Goal: Task Accomplishment & Management: Manage account settings

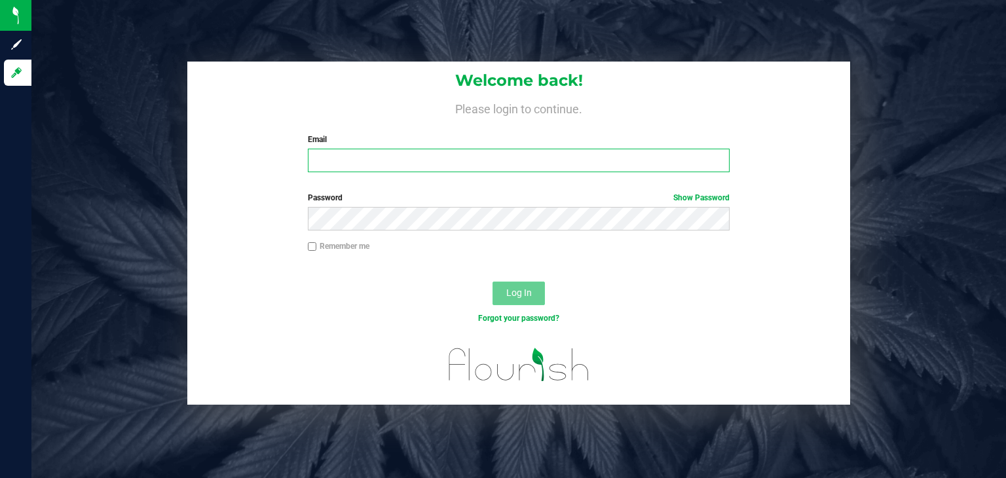
type input "M.holhubner@theraplant.com"
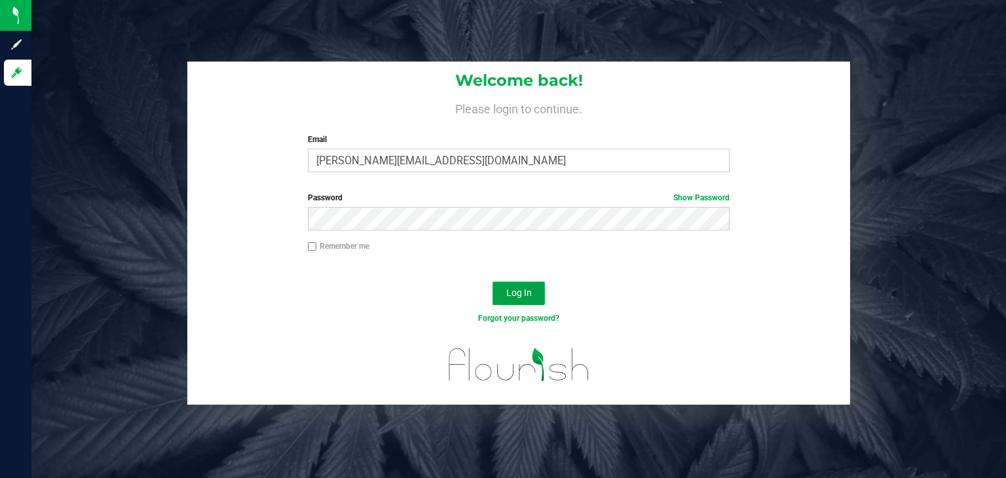
click at [509, 292] on span "Log In" at bounding box center [519, 293] width 26 height 10
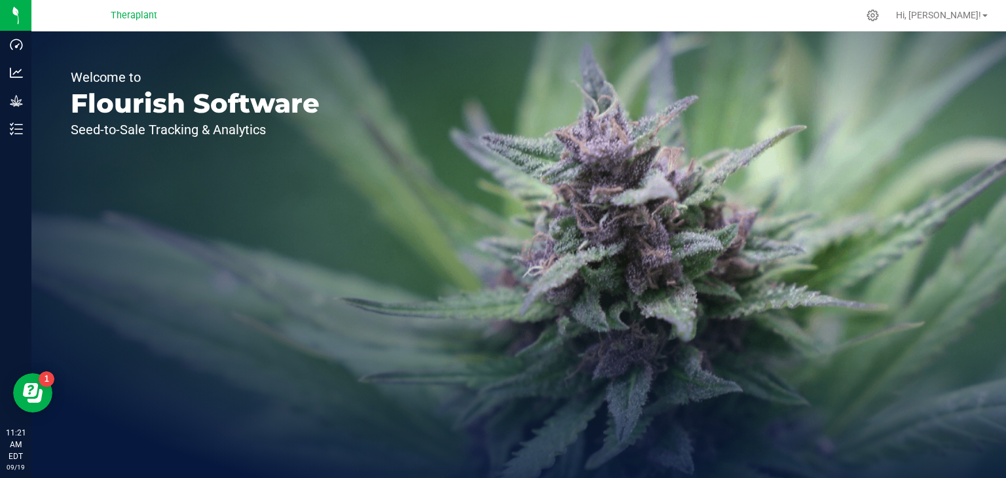
drag, startPoint x: 509, startPoint y: 292, endPoint x: 157, endPoint y: 126, distance: 388.7
click at [157, 126] on div "Welcome to Flourish Software Seed-to-Sale Tracking & Analytics" at bounding box center [518, 254] width 975 height 447
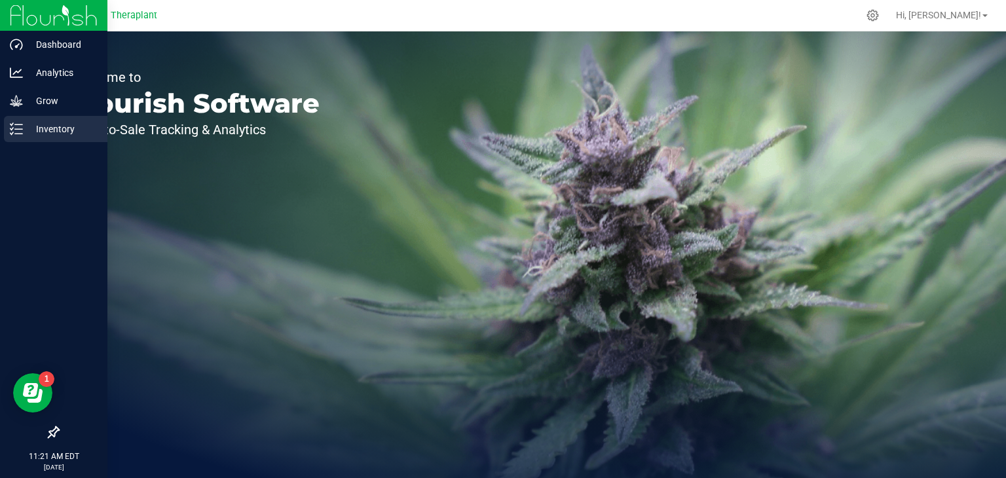
click at [13, 130] on icon at bounding box center [16, 129] width 13 height 13
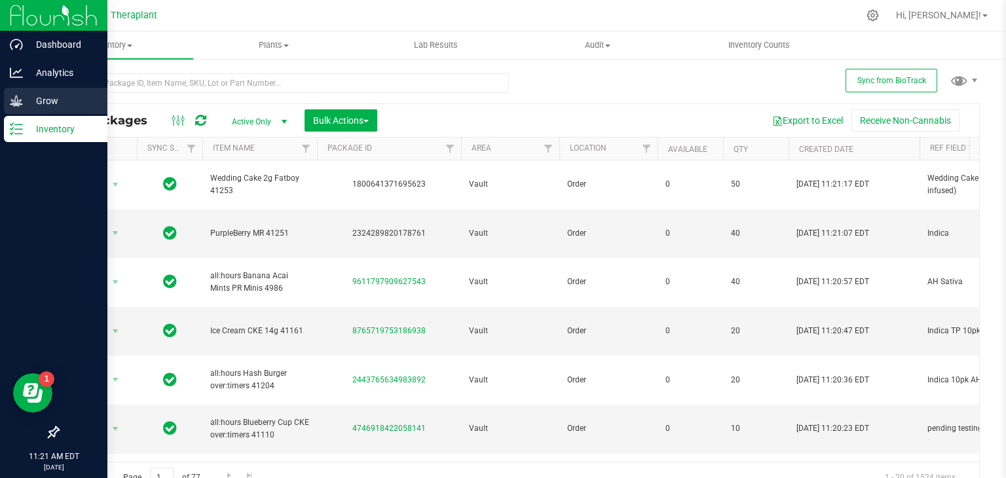
click at [49, 103] on p "Grow" at bounding box center [62, 101] width 79 height 16
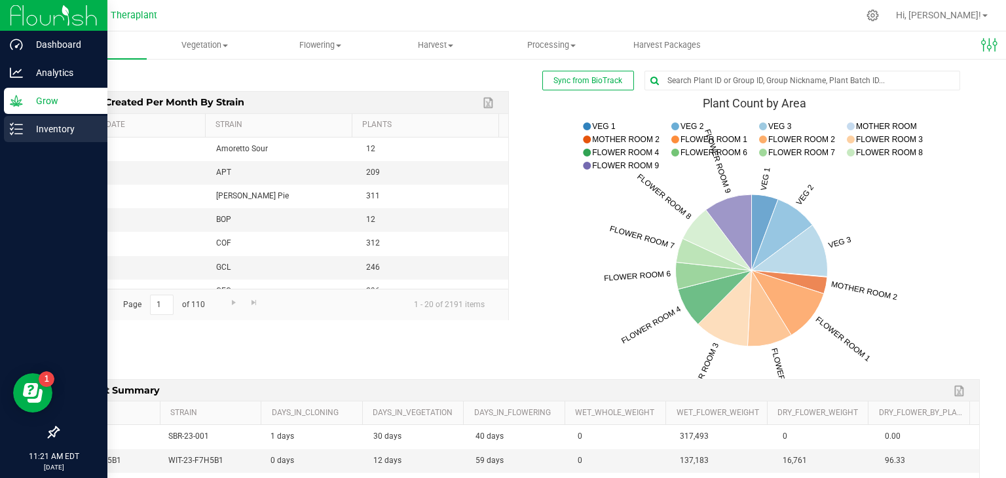
click at [47, 135] on p "Inventory" at bounding box center [62, 129] width 79 height 16
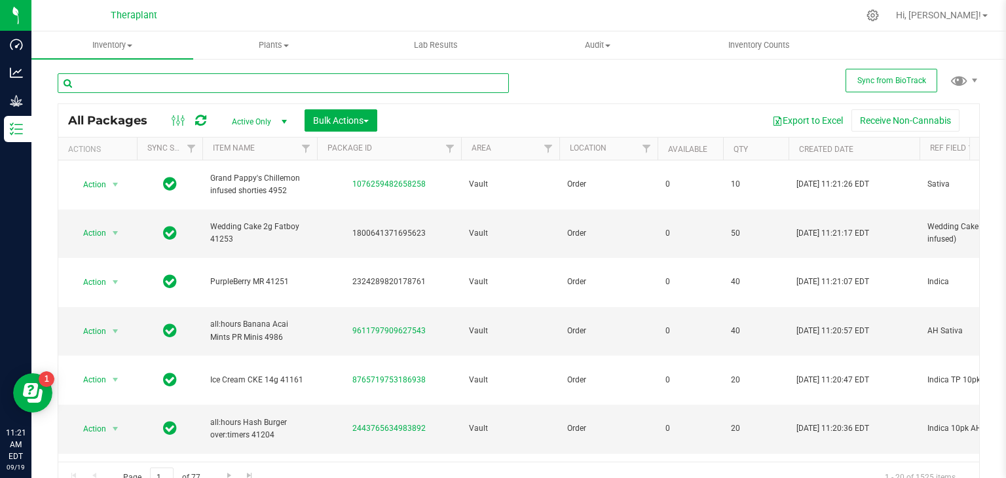
click at [164, 79] on input "text" at bounding box center [283, 83] width 451 height 20
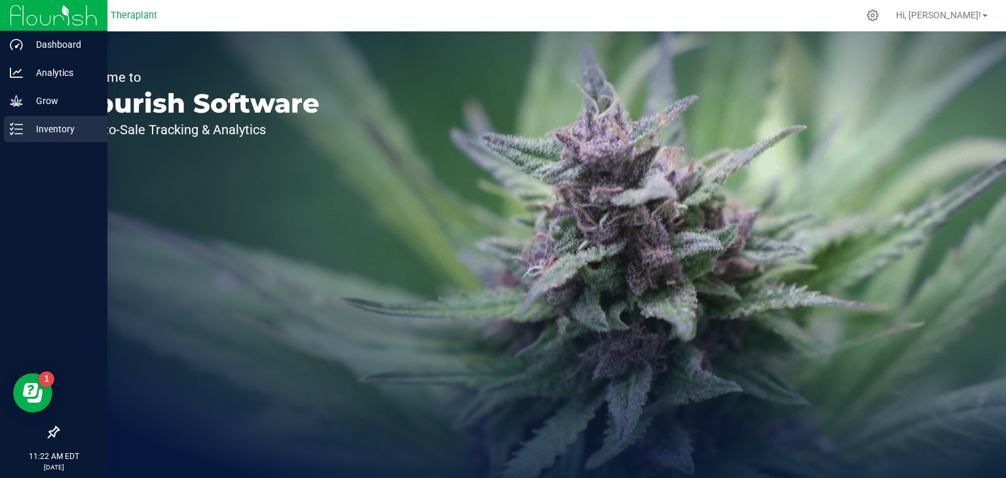
click at [45, 130] on p "Inventory" at bounding box center [62, 129] width 79 height 16
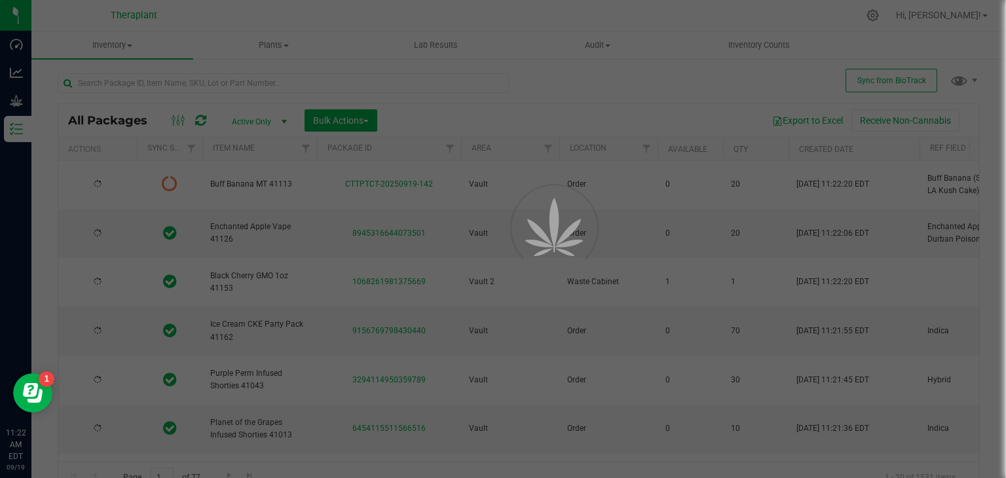
click at [359, 123] on div at bounding box center [503, 239] width 1006 height 478
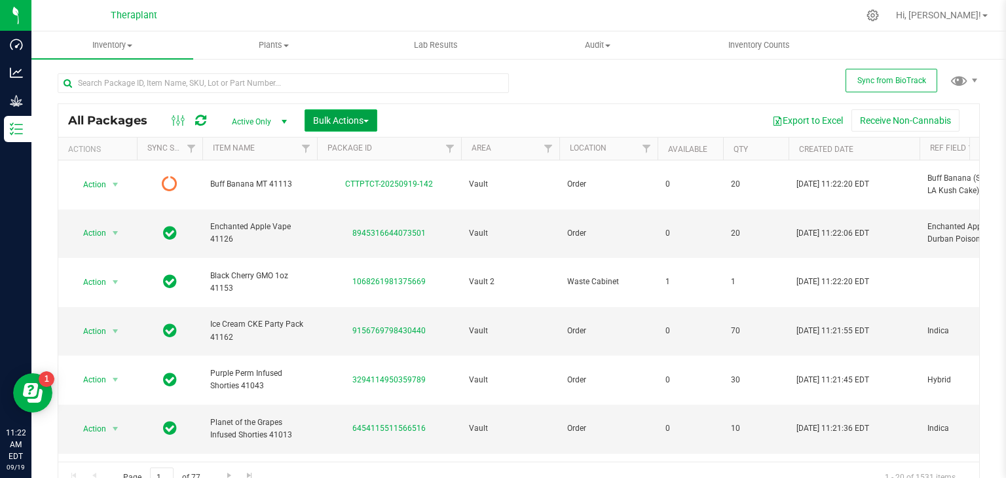
click at [359, 124] on span "Bulk Actions" at bounding box center [341, 120] width 56 height 10
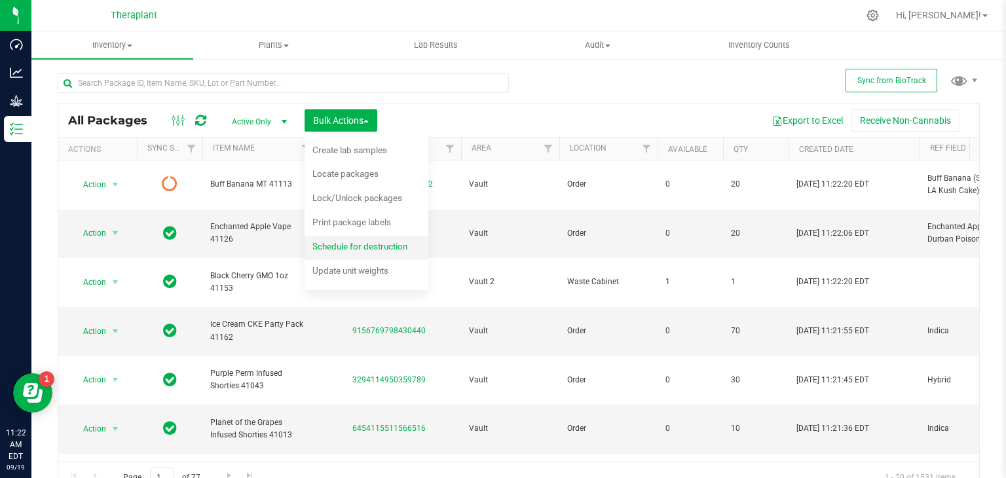
click at [362, 248] on span "Schedule for destruction" at bounding box center [360, 246] width 95 height 10
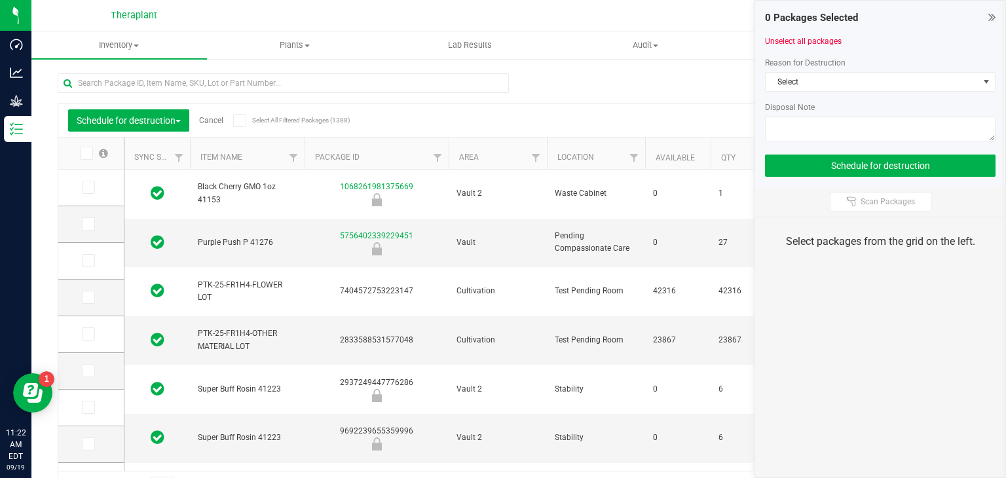
type input "[DATE]"
click at [852, 83] on span "Select" at bounding box center [872, 82] width 213 height 18
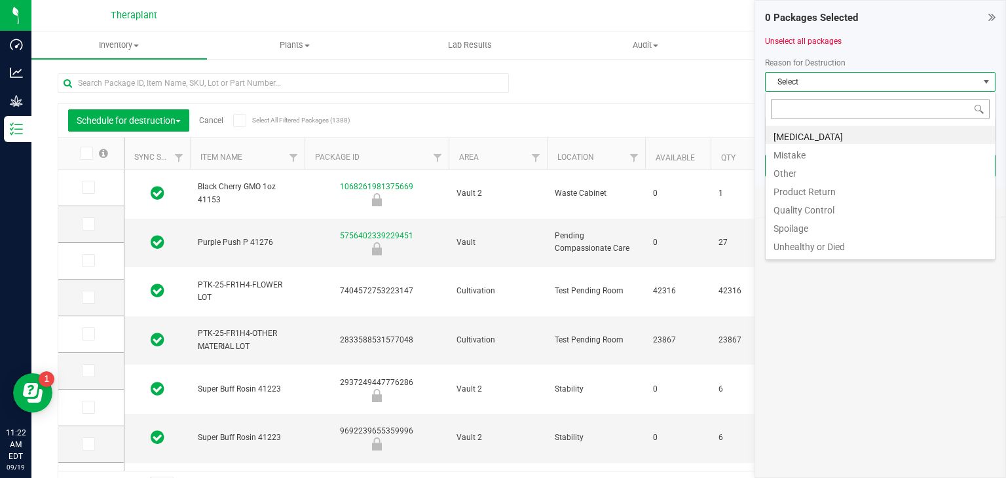
scroll to position [19, 231]
click at [788, 176] on li "Other" at bounding box center [880, 171] width 229 height 18
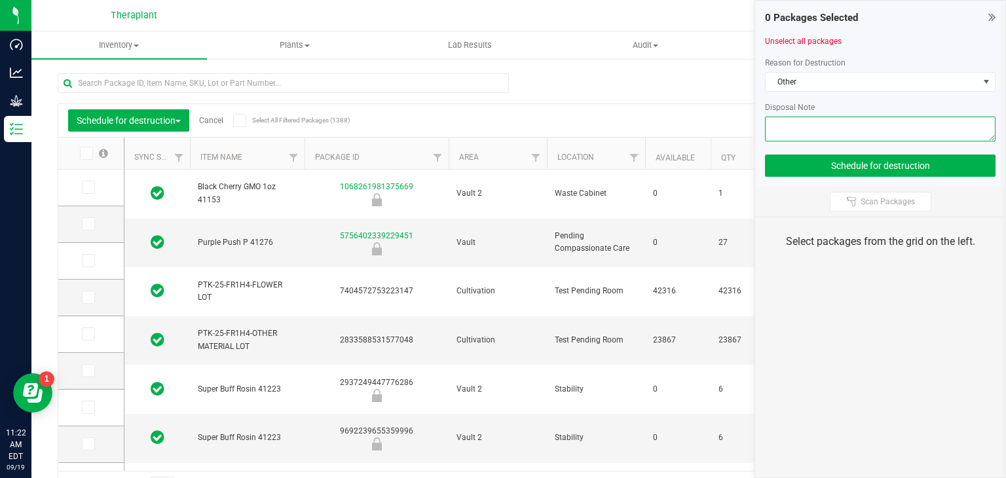
click at [815, 121] on textarea at bounding box center [880, 129] width 231 height 25
type textarea "no longer needed"
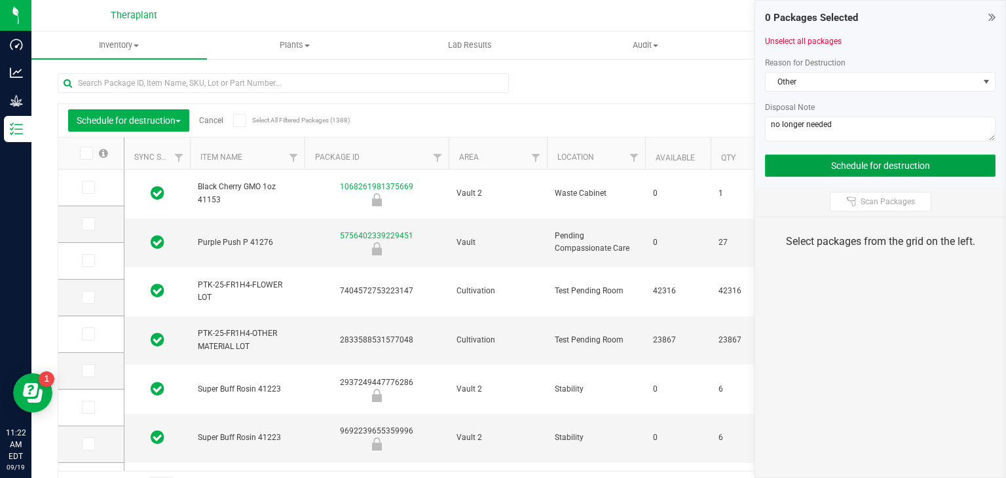
click at [833, 168] on button "Schedule for destruction" at bounding box center [880, 166] width 231 height 22
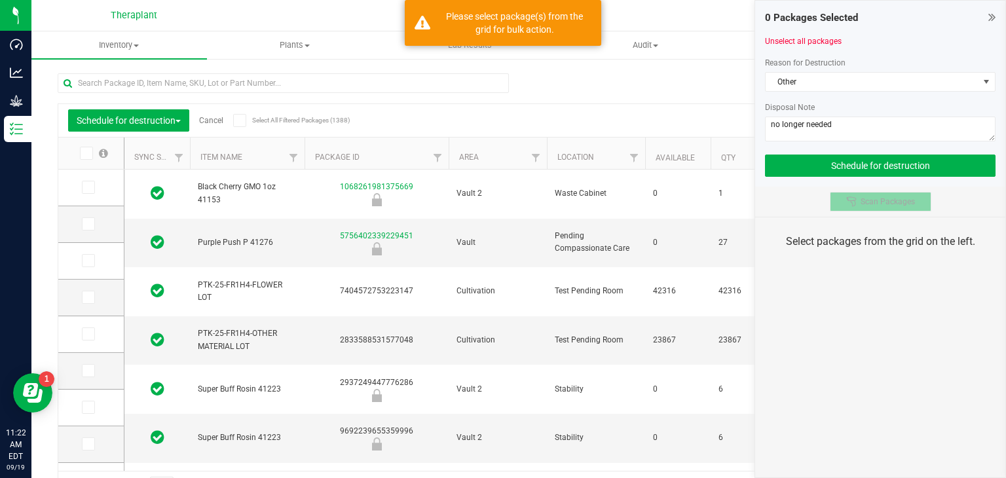
click at [869, 201] on span "Scan Packages" at bounding box center [888, 202] width 54 height 10
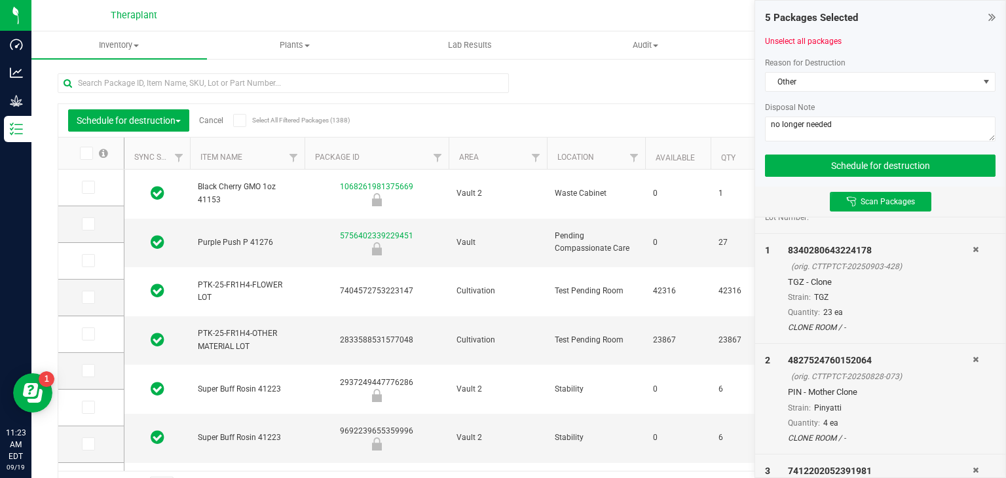
scroll to position [0, 0]
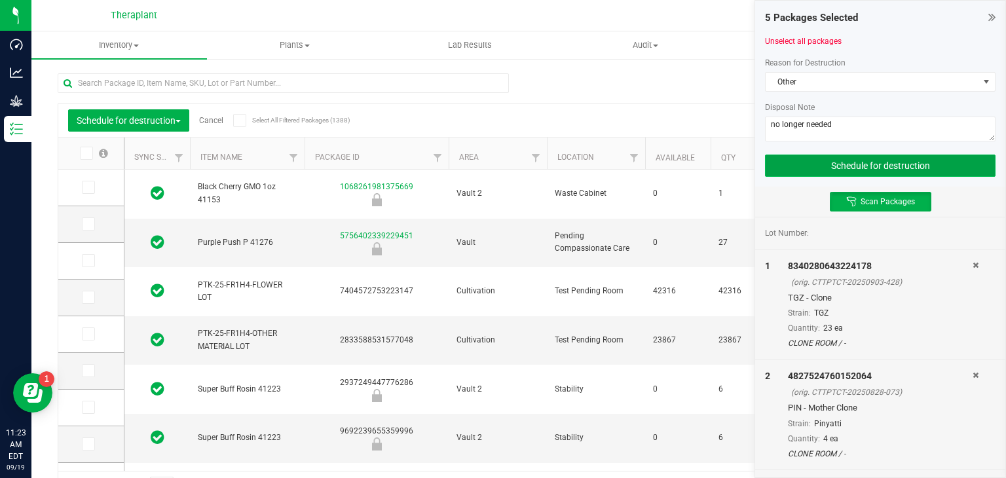
click at [871, 163] on button "Schedule for destruction" at bounding box center [880, 166] width 231 height 22
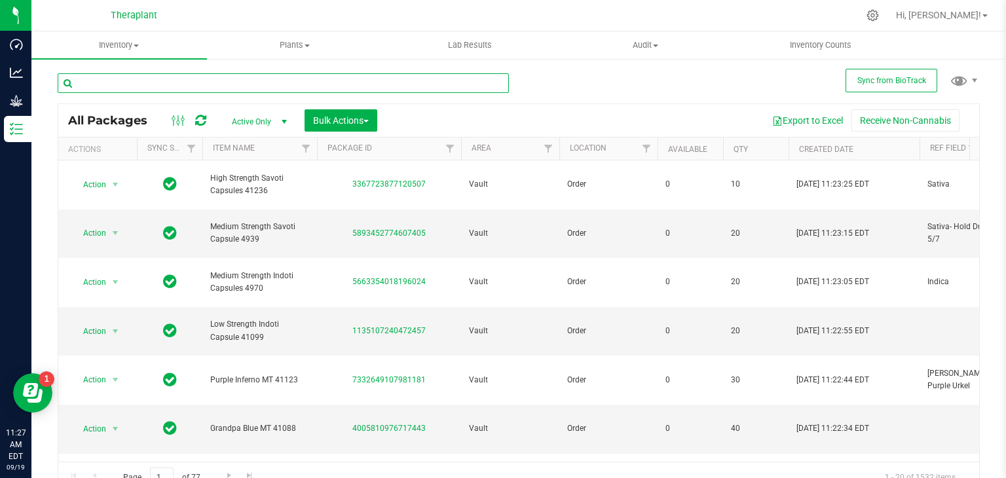
click at [436, 83] on input "text" at bounding box center [283, 83] width 451 height 20
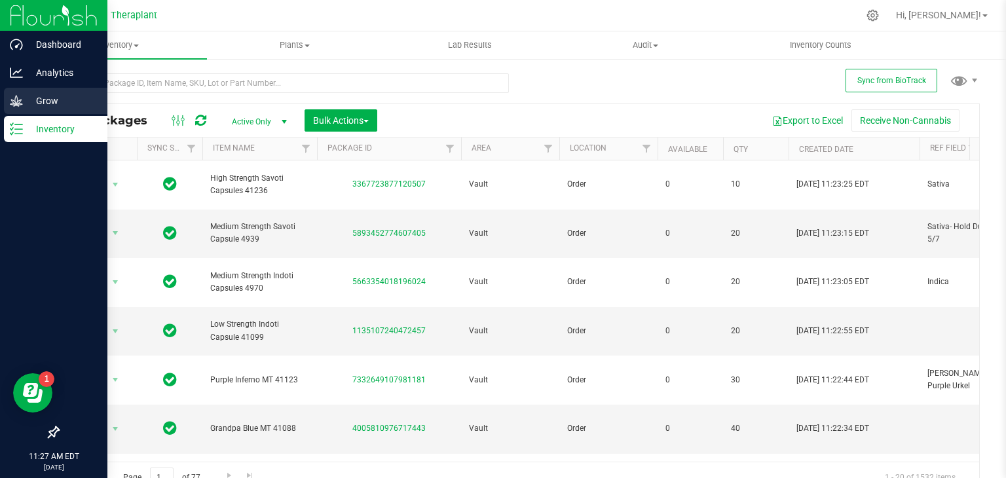
click at [52, 100] on p "Grow" at bounding box center [62, 101] width 79 height 16
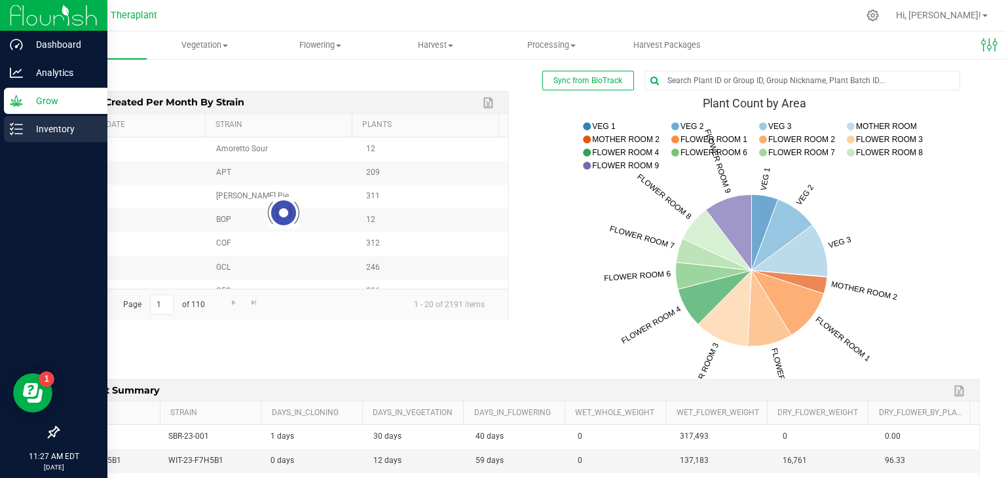
click at [52, 123] on p "Inventory" at bounding box center [62, 129] width 79 height 16
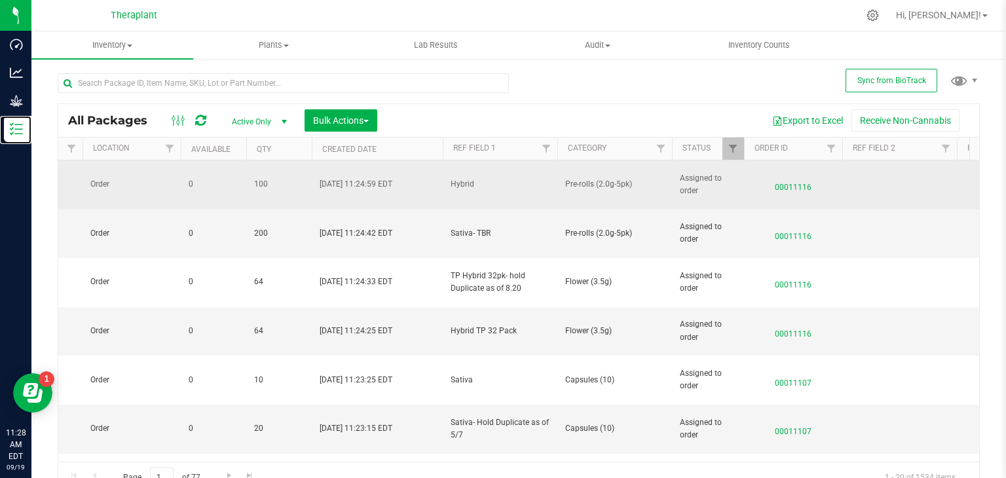
scroll to position [0, 571]
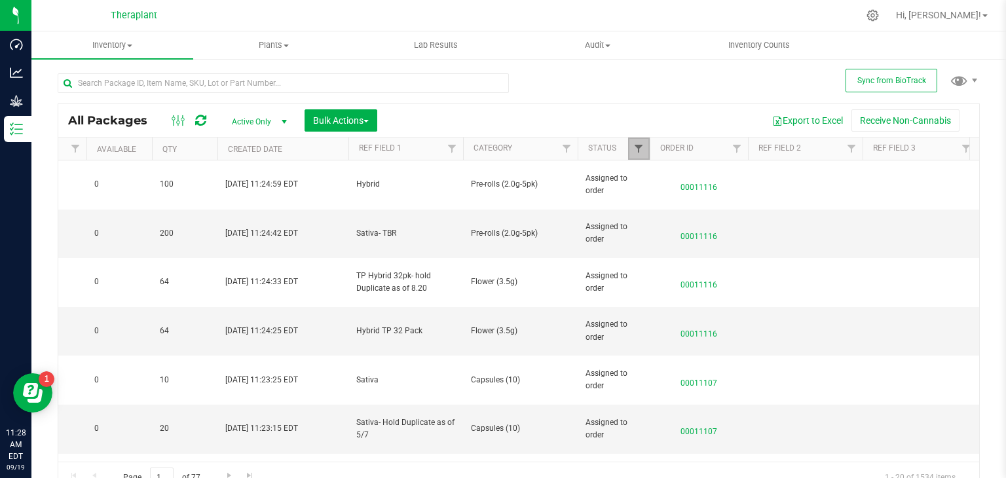
click at [634, 150] on span "Filter" at bounding box center [639, 148] width 10 height 10
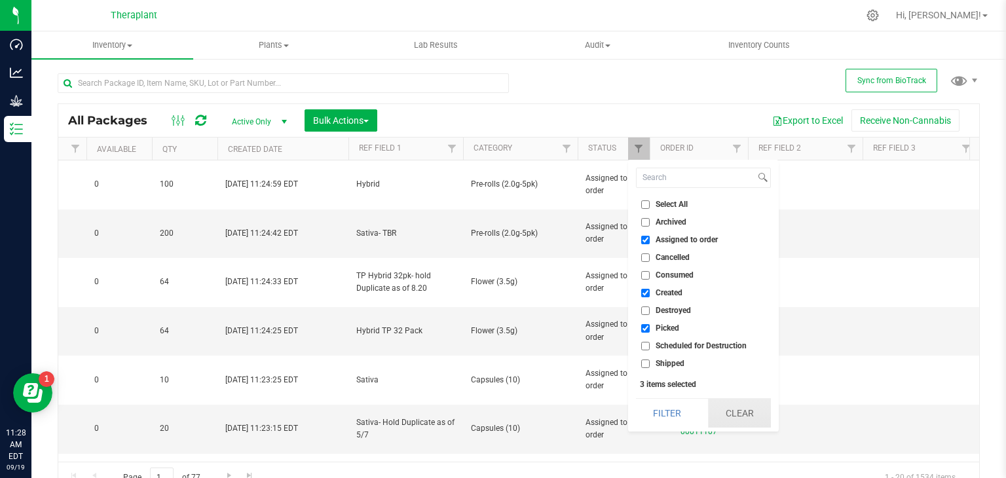
click at [747, 417] on button "Clear" at bounding box center [739, 413] width 63 height 29
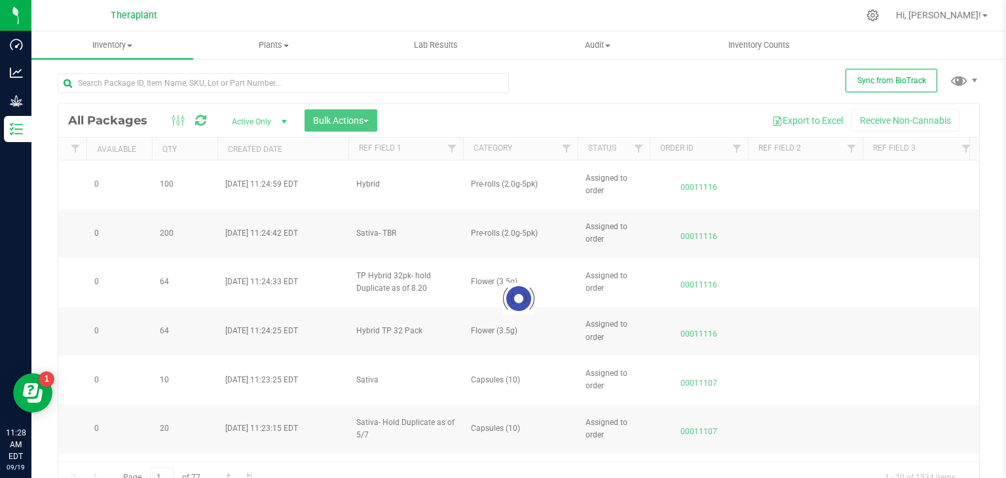
type input "[DATE]"
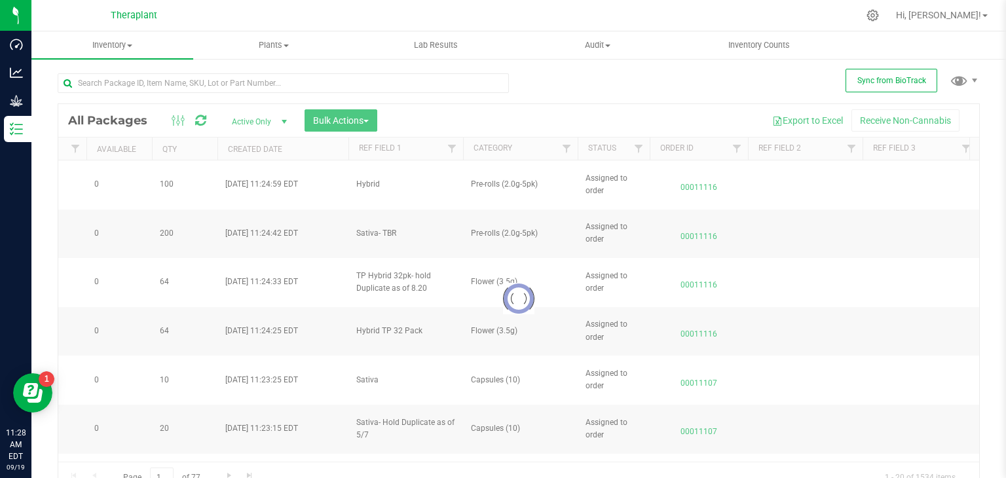
type input "[DATE]"
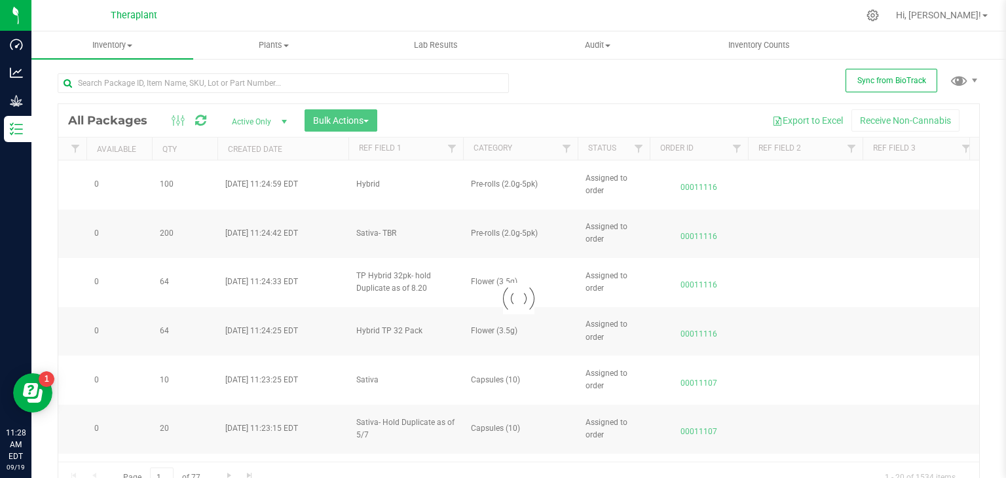
type input "[DATE]"
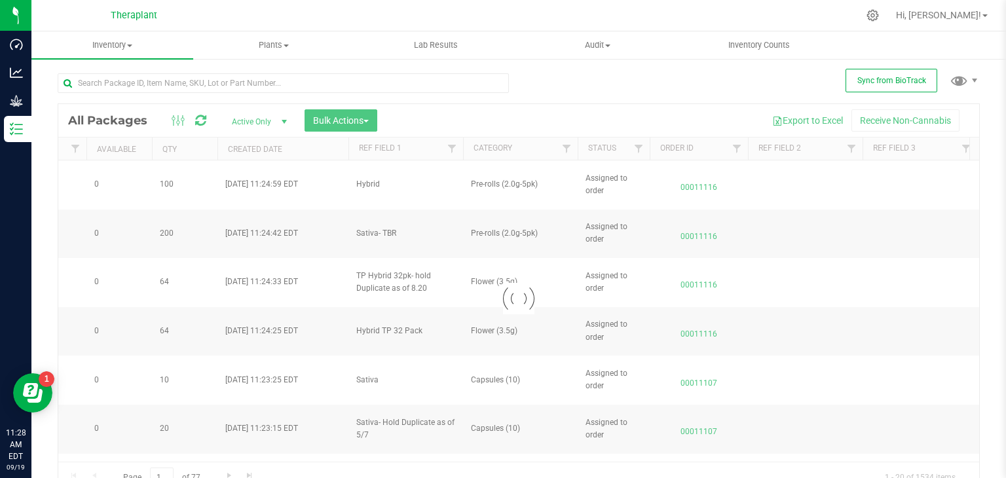
type input "[DATE]"
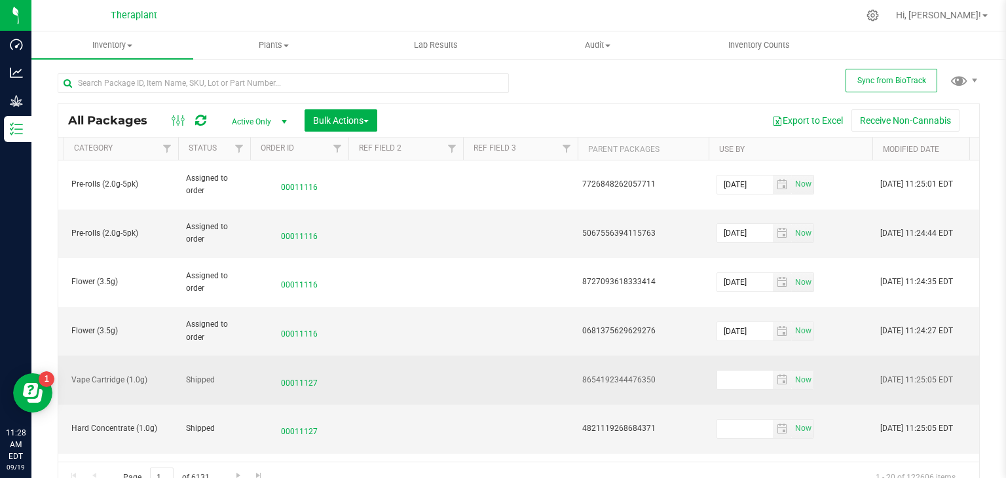
scroll to position [0, 0]
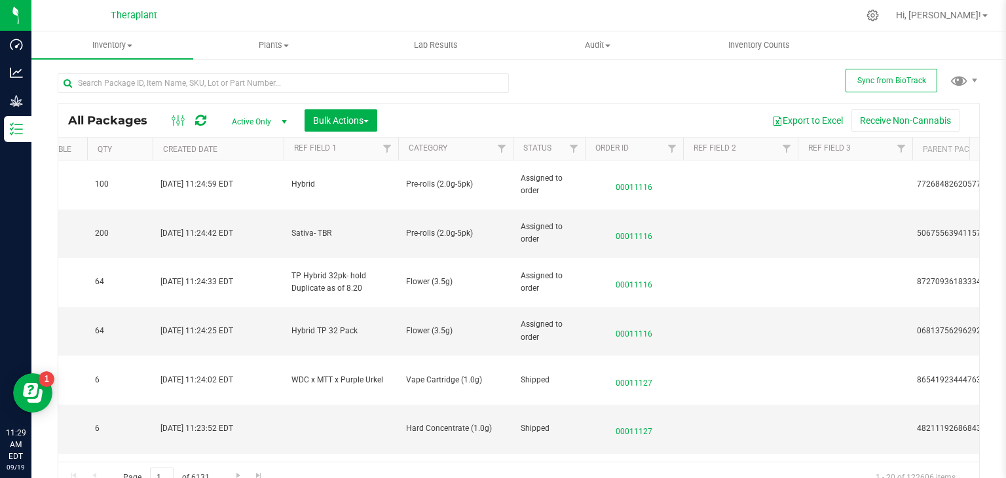
click at [590, 155] on th "Order Id" at bounding box center [634, 149] width 98 height 23
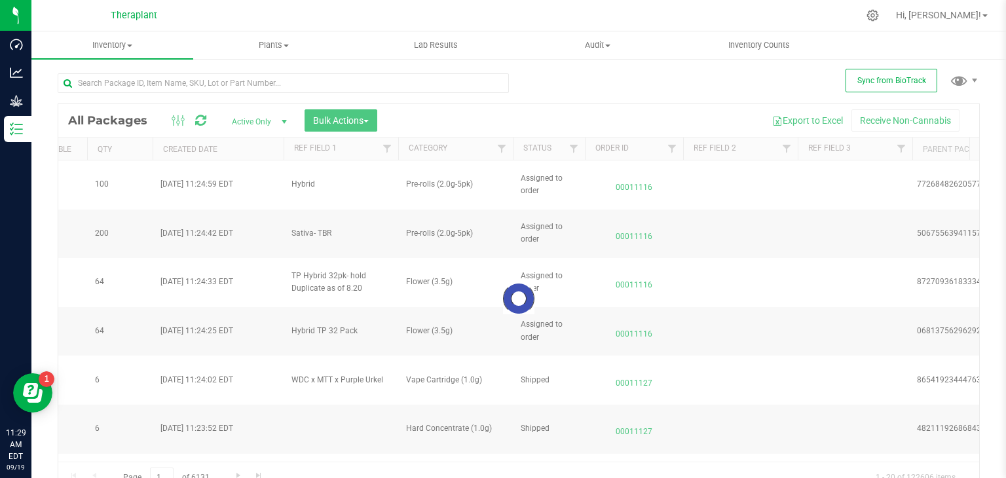
click at [574, 151] on div at bounding box center [518, 298] width 921 height 389
click at [638, 150] on div at bounding box center [518, 298] width 921 height 389
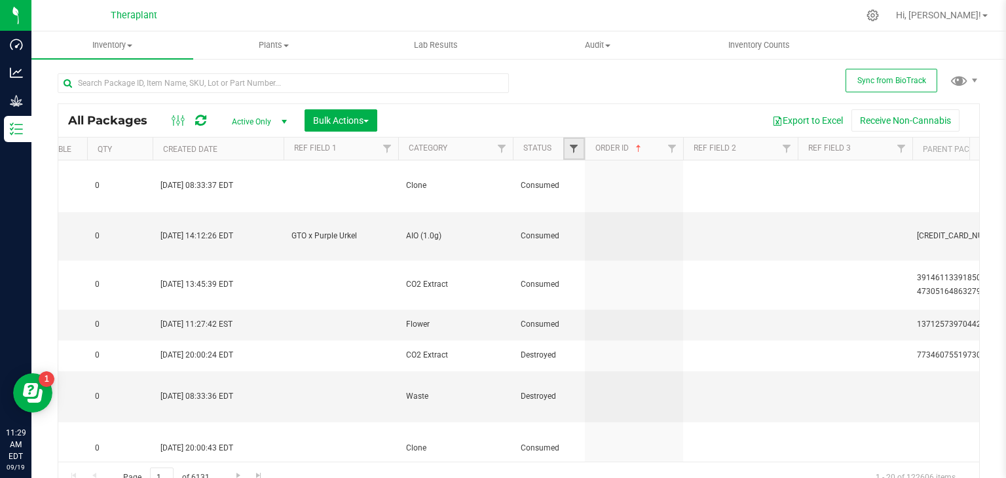
click at [571, 145] on span "Filter" at bounding box center [574, 148] width 10 height 10
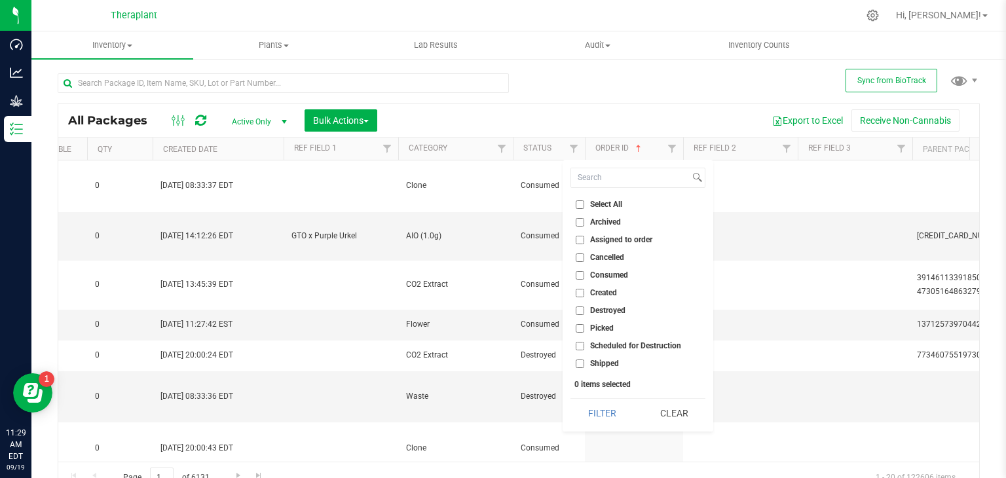
click at [582, 347] on input "Scheduled for Destruction" at bounding box center [580, 346] width 9 height 9
checkbox input "true"
click at [628, 411] on button "Filter" at bounding box center [602, 413] width 63 height 29
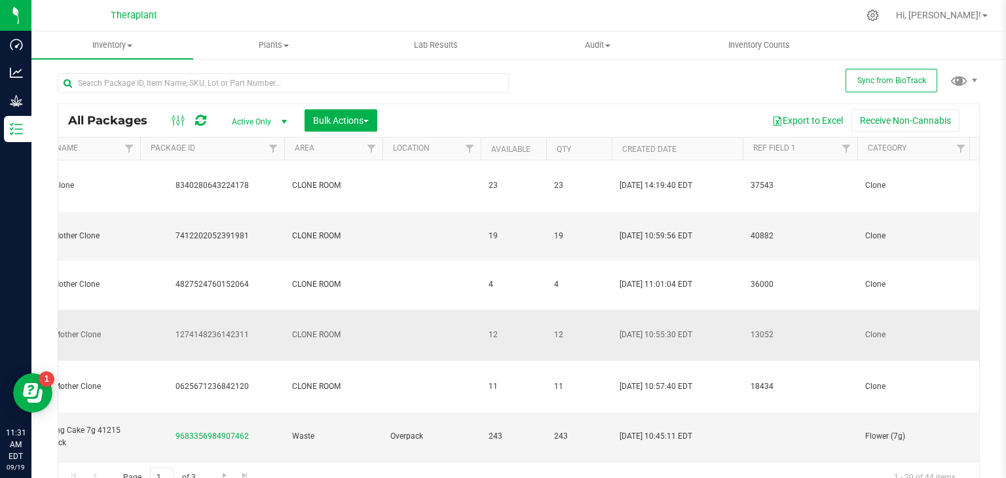
scroll to position [0, 160]
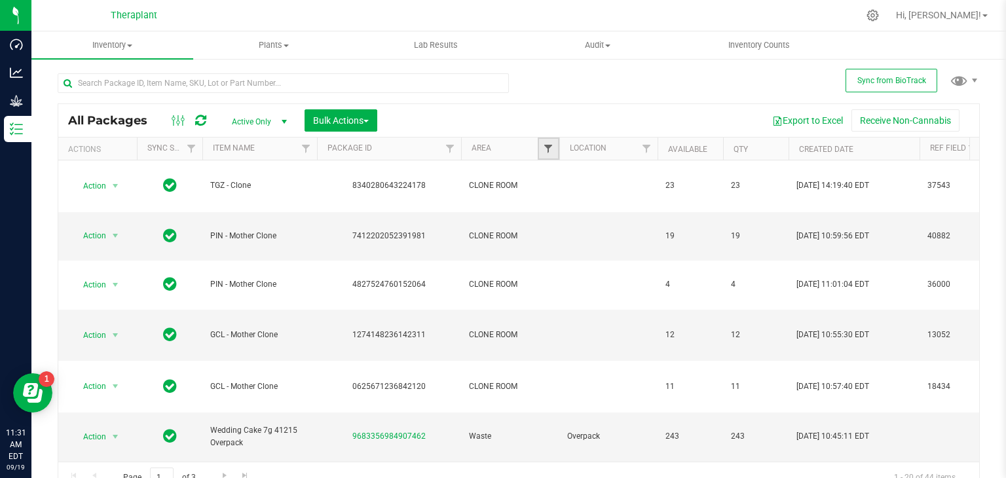
click at [552, 144] on span "Filter" at bounding box center [548, 148] width 10 height 10
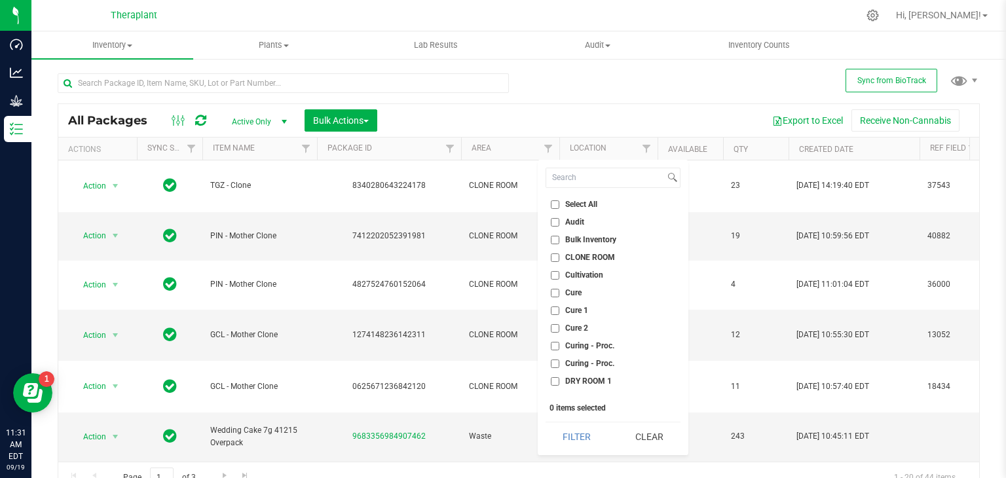
click at [556, 260] on input "CLONE ROOM" at bounding box center [555, 258] width 9 height 9
checkbox input "true"
click at [565, 431] on button "Filter" at bounding box center [577, 437] width 63 height 29
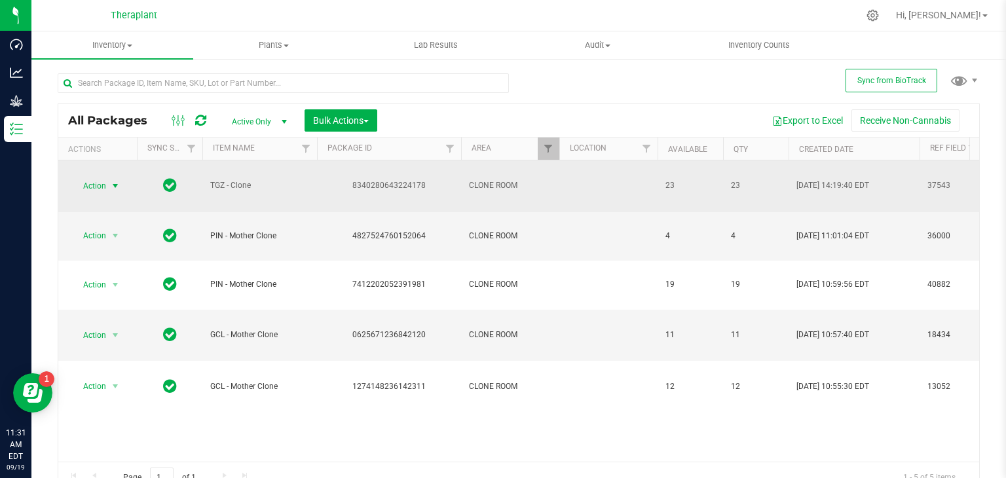
click at [116, 181] on span "select" at bounding box center [115, 186] width 10 height 10
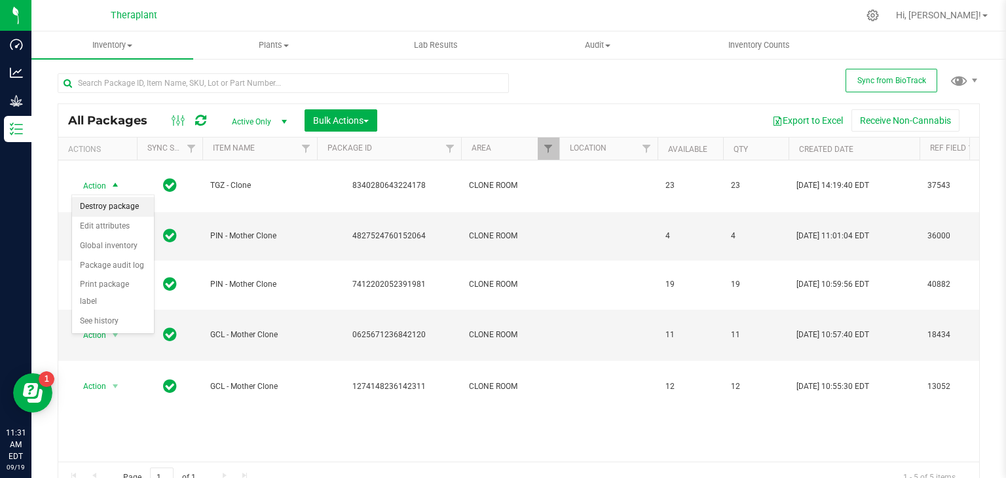
click at [115, 209] on li "Destroy package" at bounding box center [113, 207] width 82 height 20
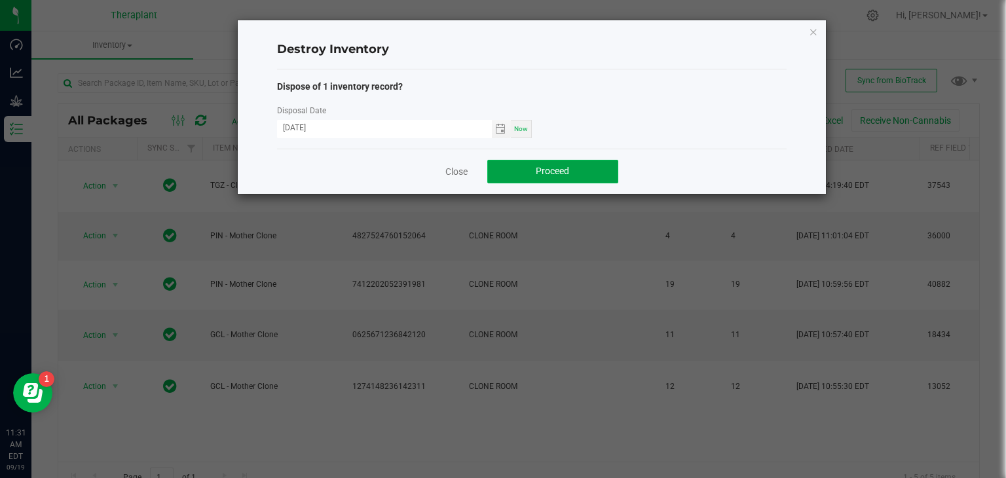
click at [524, 170] on button "Proceed" at bounding box center [552, 172] width 131 height 24
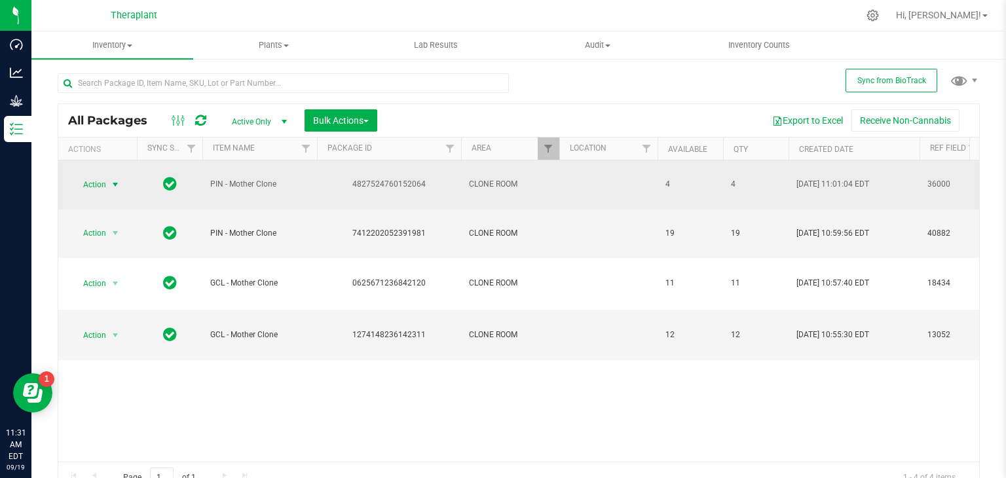
click at [113, 180] on span "select" at bounding box center [115, 185] width 10 height 10
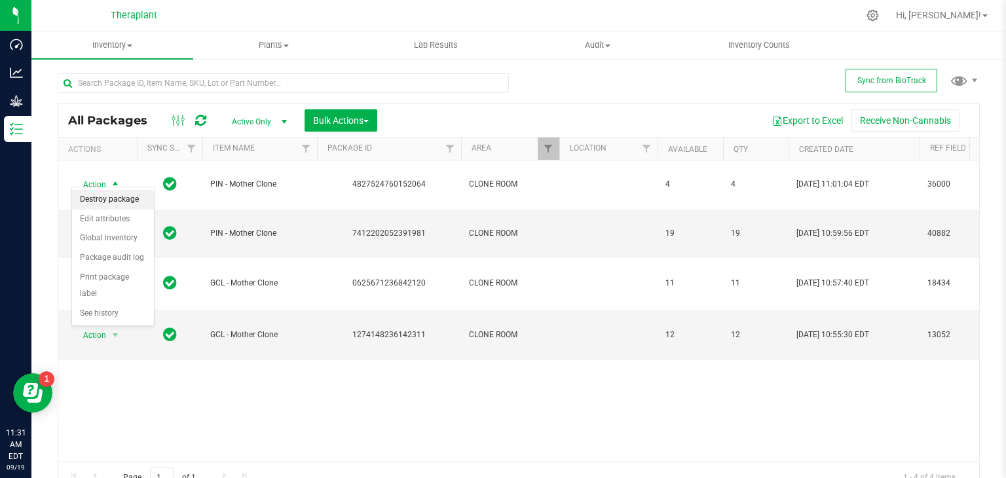
click at [109, 202] on li "Destroy package" at bounding box center [113, 200] width 82 height 20
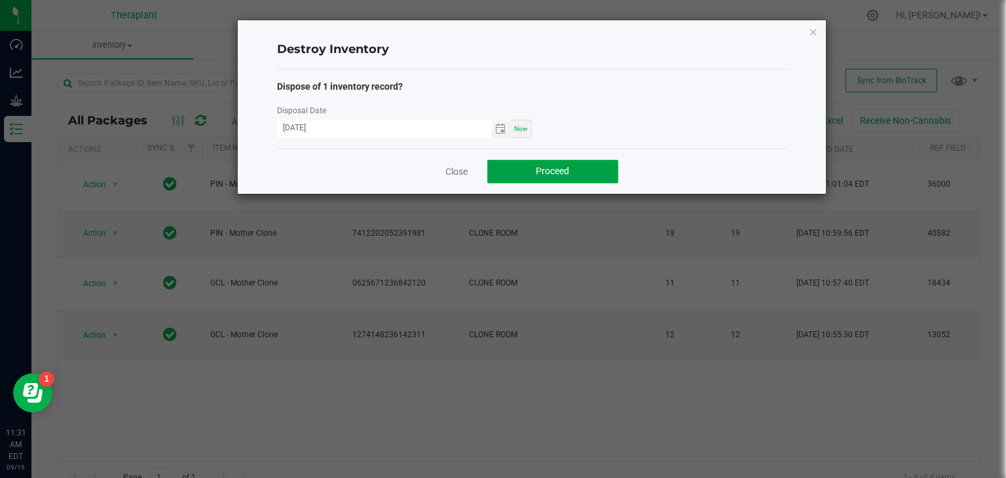
click at [552, 180] on button "Proceed" at bounding box center [552, 172] width 131 height 24
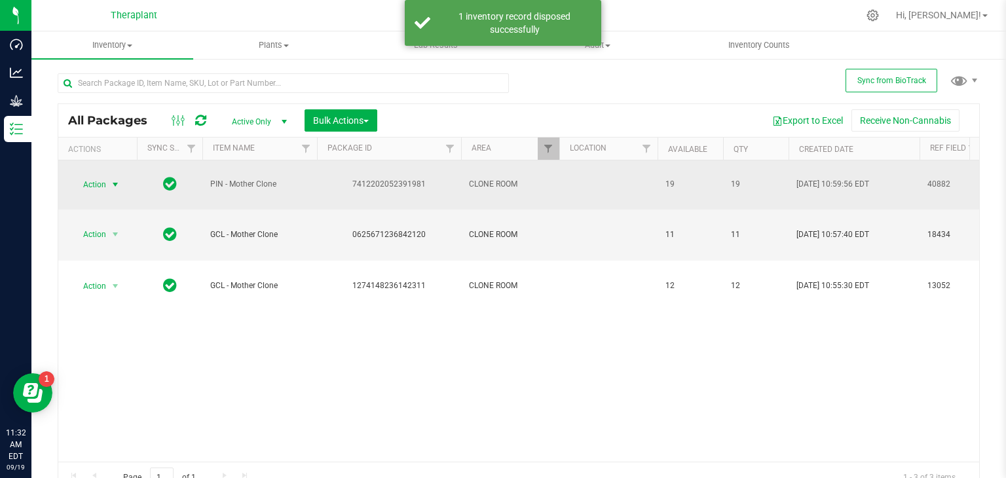
click at [117, 180] on span "select" at bounding box center [115, 185] width 10 height 10
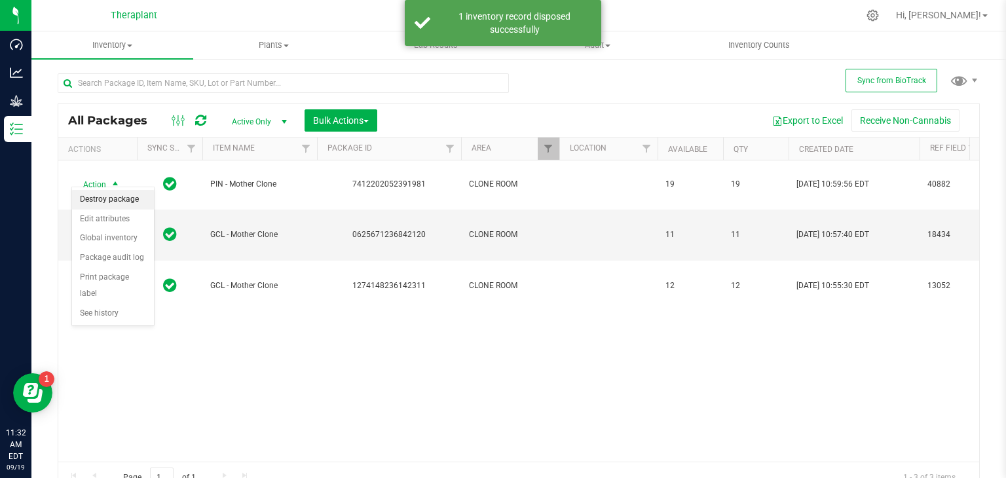
click at [97, 202] on li "Destroy package" at bounding box center [113, 200] width 82 height 20
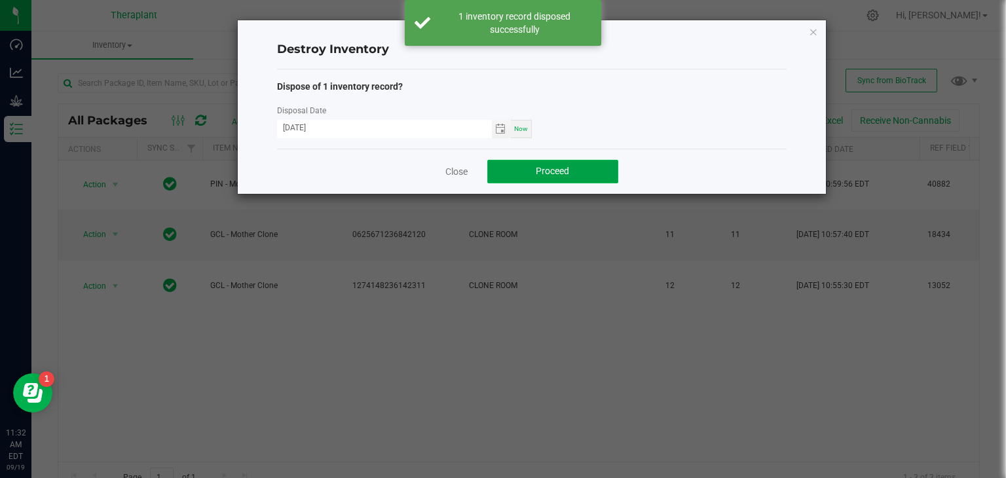
click at [537, 170] on span "Proceed" at bounding box center [552, 171] width 33 height 10
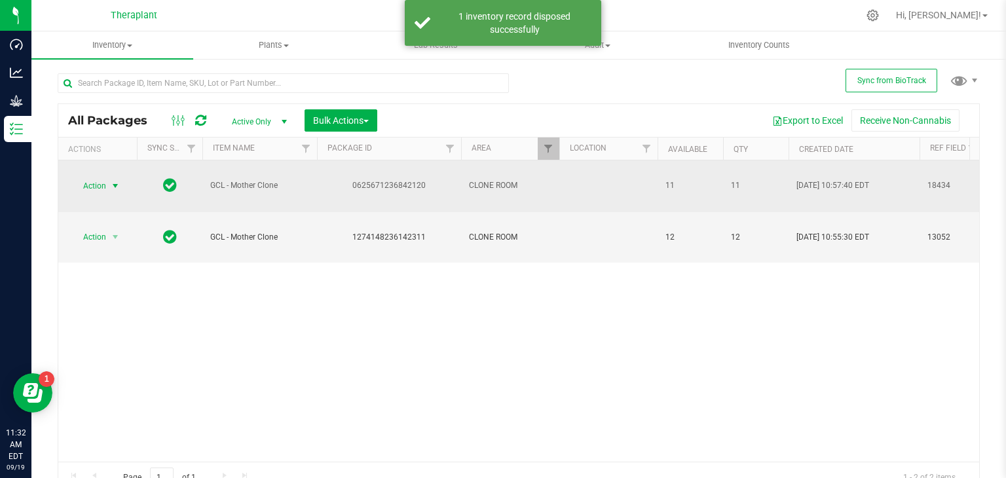
click at [110, 184] on span "select" at bounding box center [115, 186] width 10 height 10
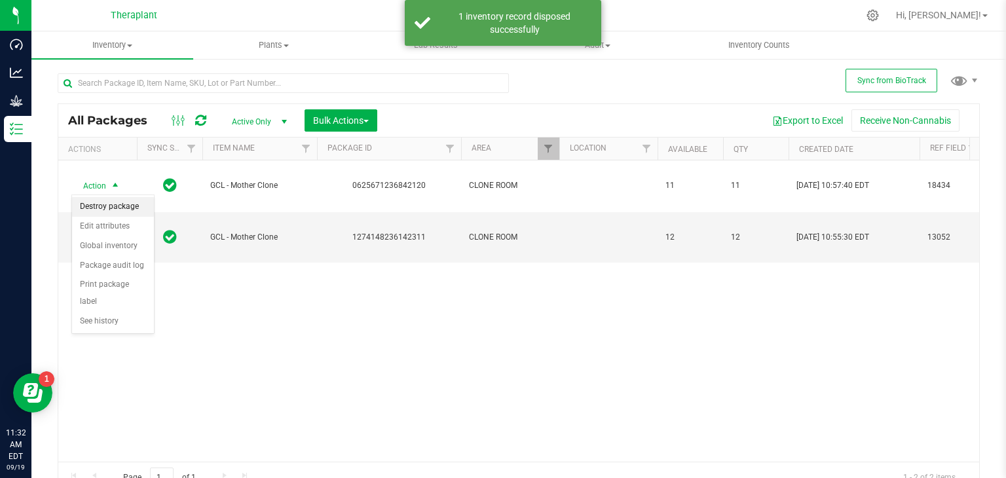
click at [105, 211] on li "Destroy package" at bounding box center [113, 207] width 82 height 20
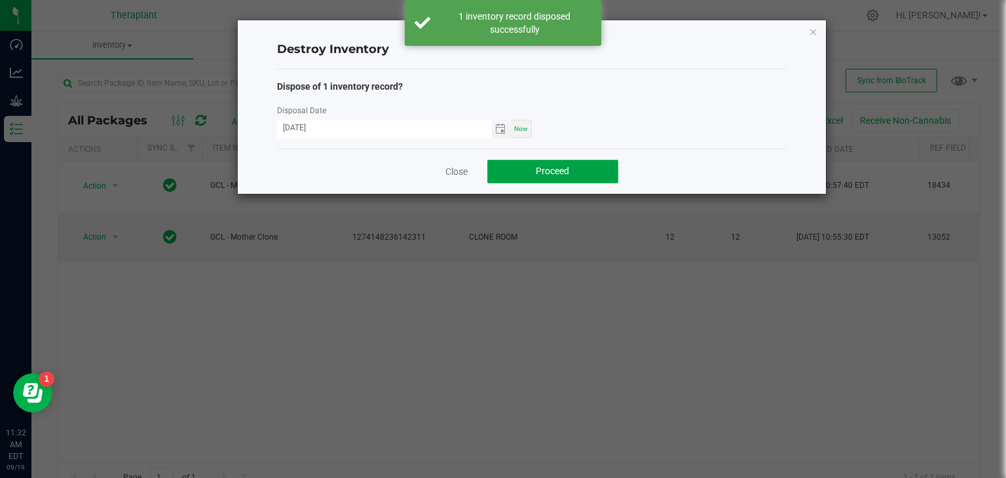
click at [527, 176] on button "Proceed" at bounding box center [552, 172] width 131 height 24
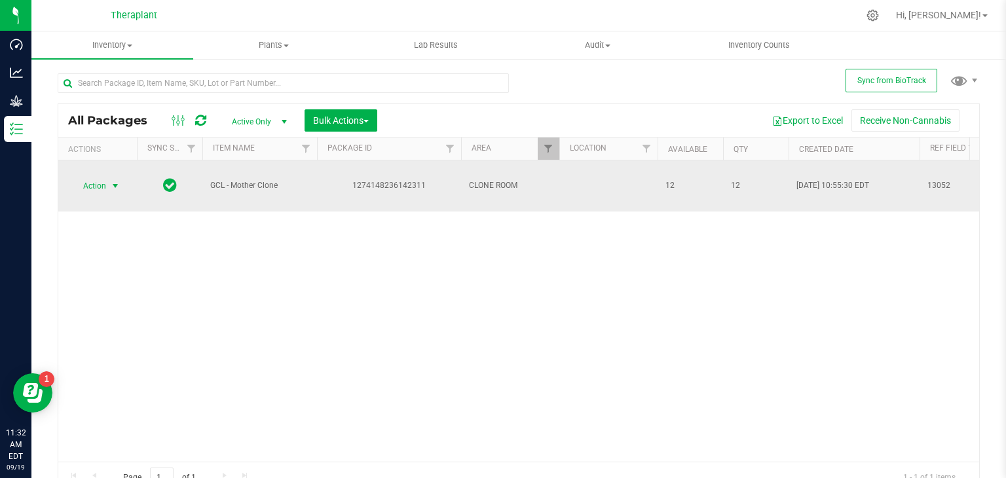
click at [115, 184] on span "select" at bounding box center [115, 186] width 10 height 10
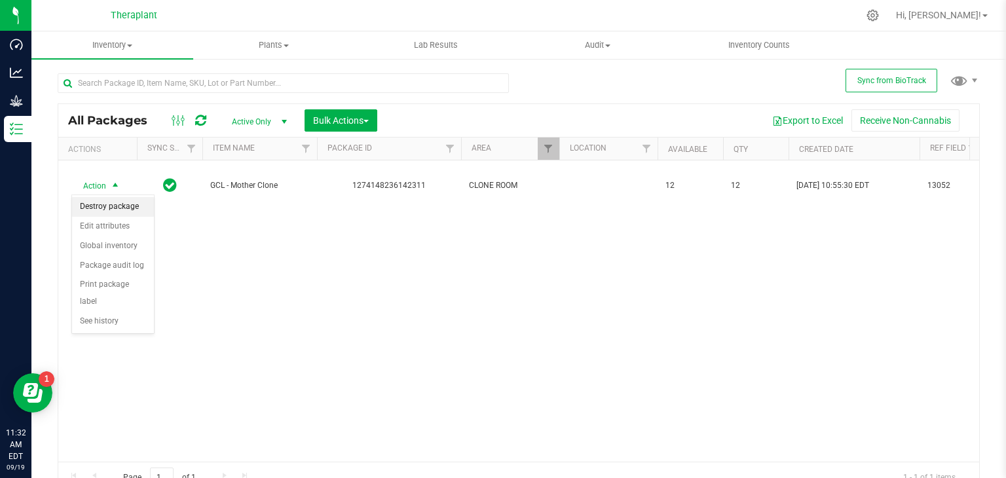
click at [104, 212] on li "Destroy package" at bounding box center [113, 207] width 82 height 20
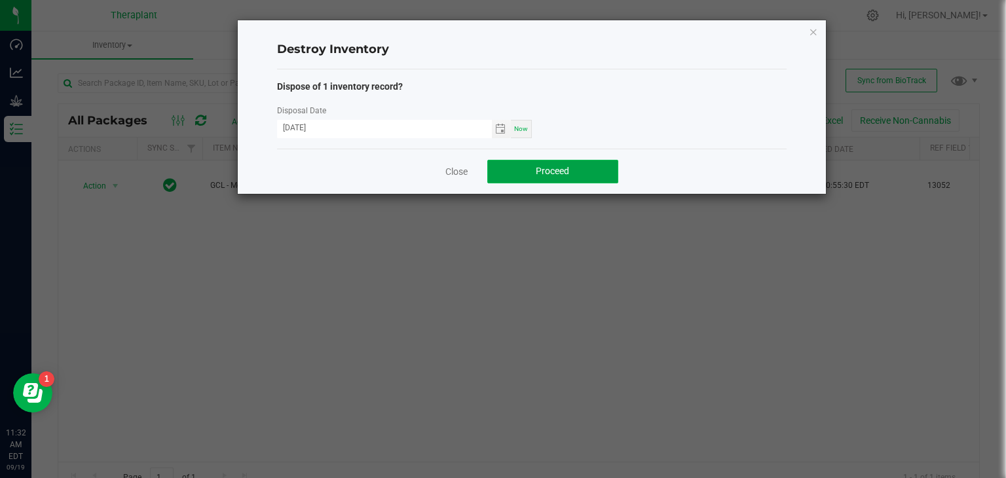
click at [536, 172] on span "Proceed" at bounding box center [552, 171] width 33 height 10
